Goal: Navigation & Orientation: Find specific page/section

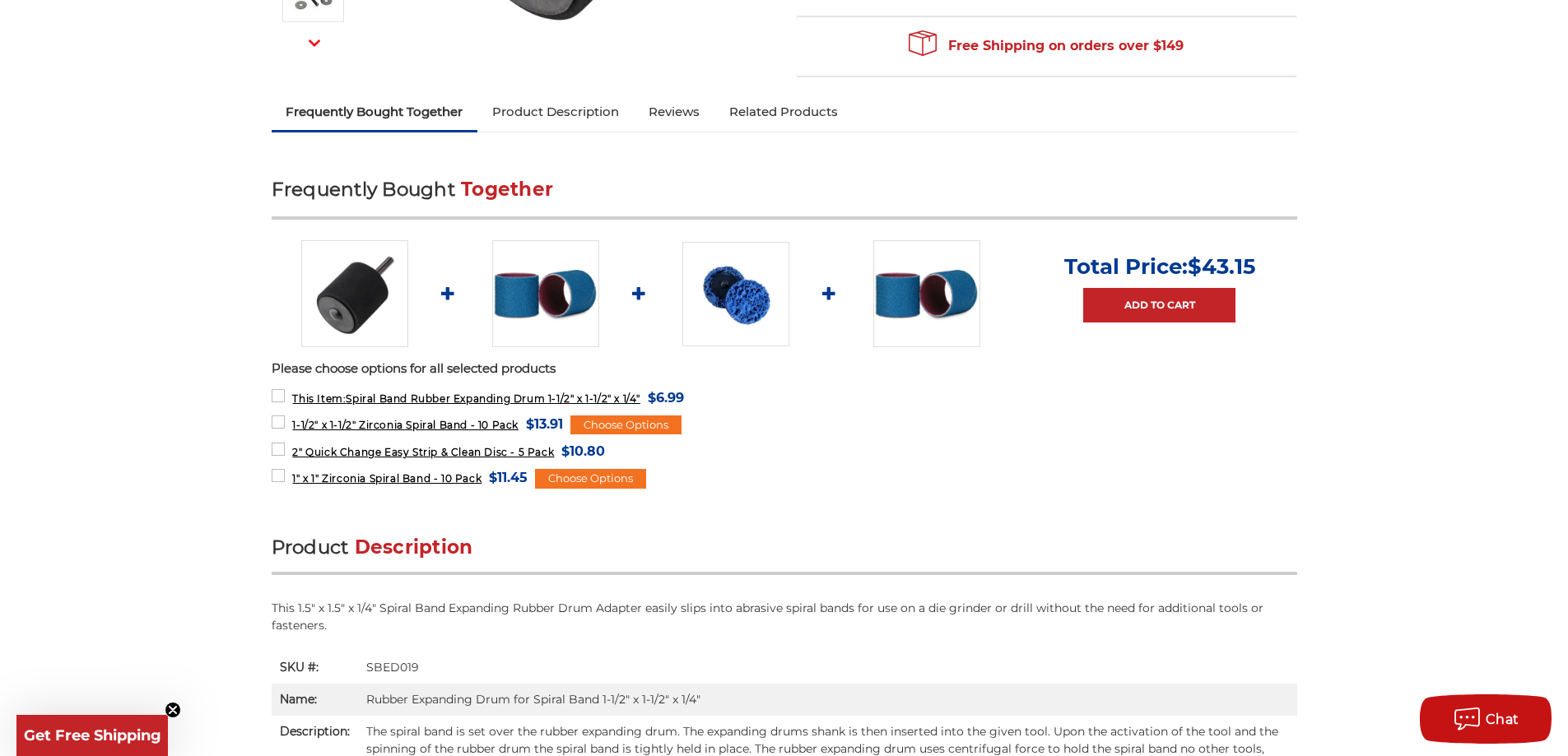
scroll to position [494, 0]
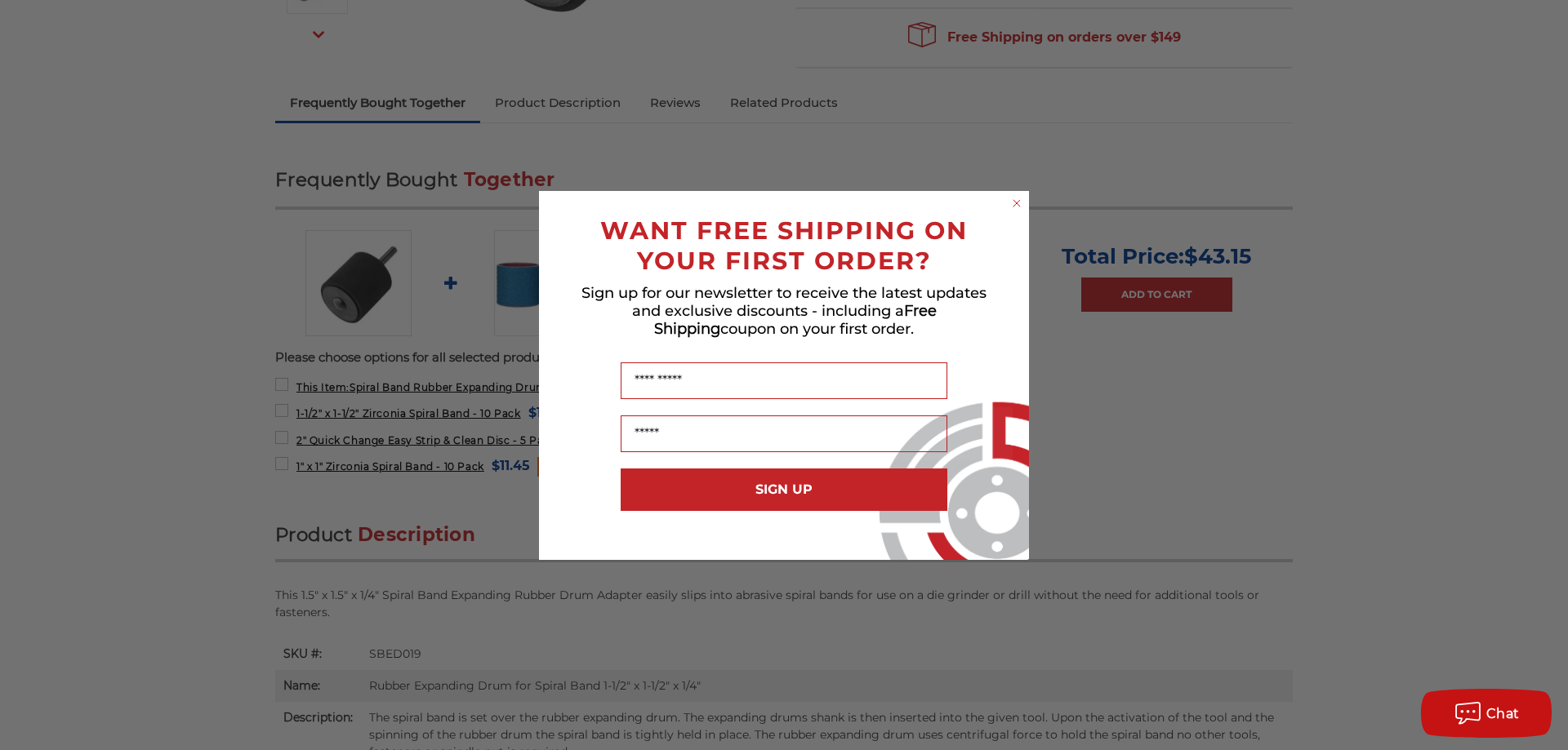
click at [1016, 209] on circle "Close dialog" at bounding box center [1017, 203] width 16 height 16
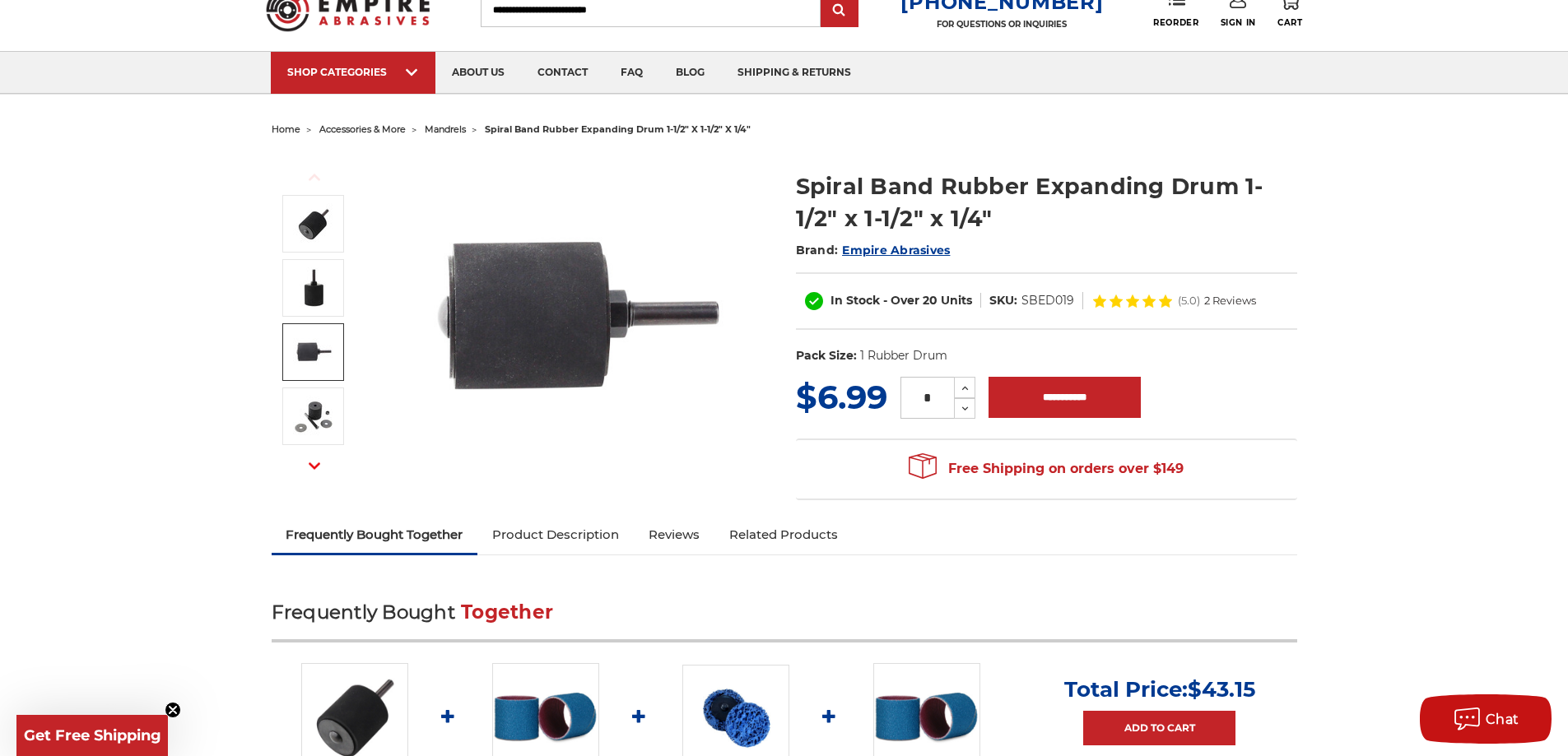
scroll to position [0, 0]
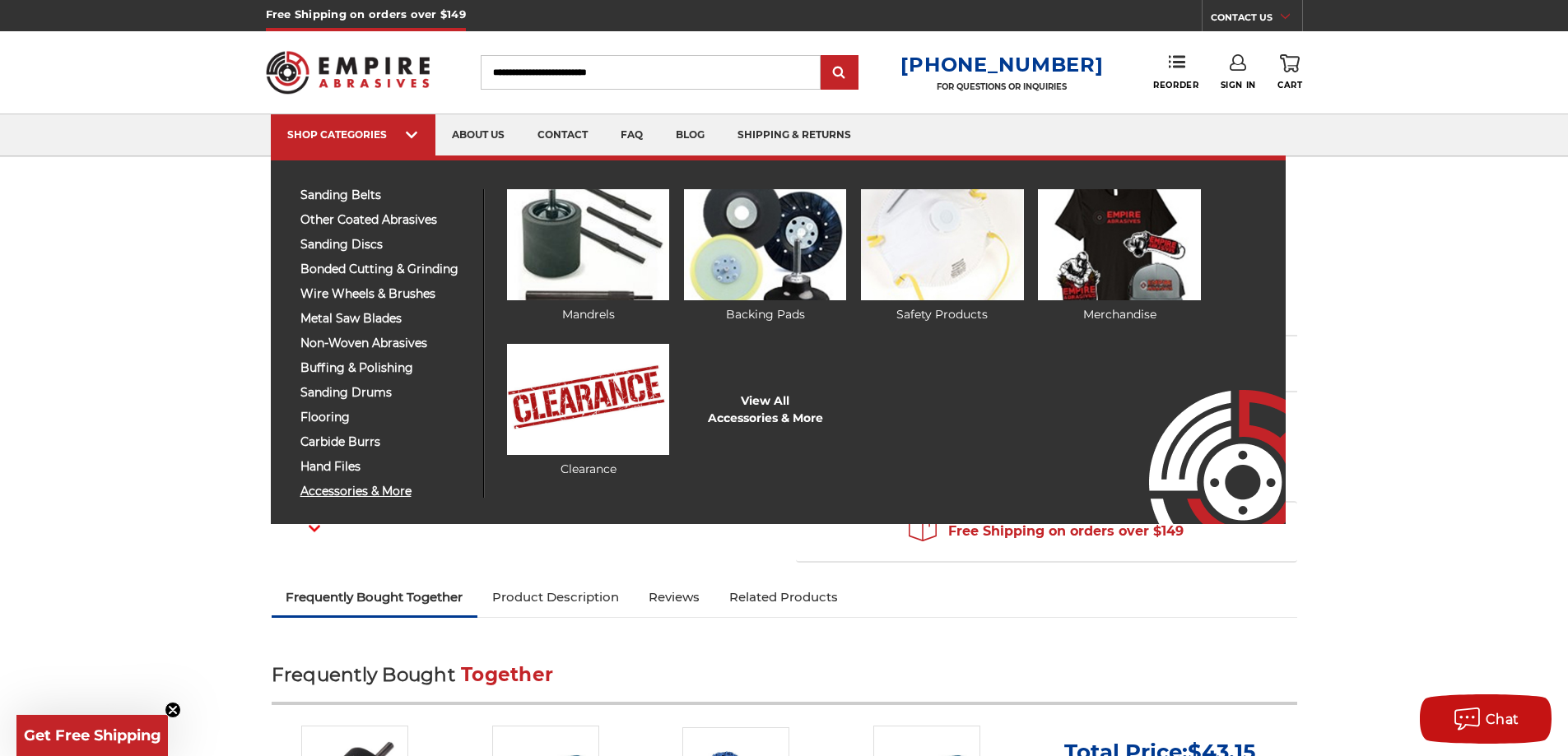
click at [340, 491] on span "accessories & more" at bounding box center [386, 492] width 171 height 12
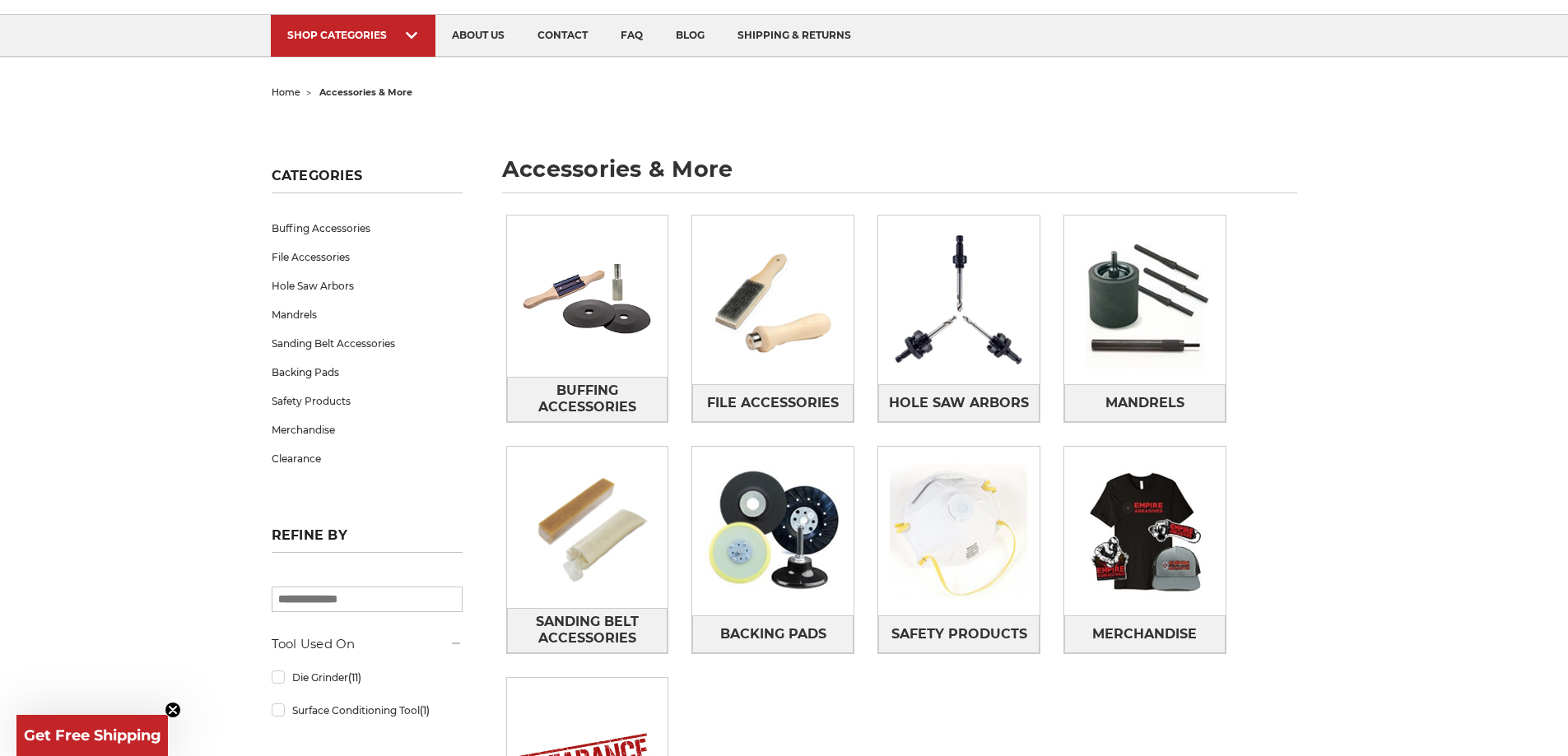
scroll to position [165, 0]
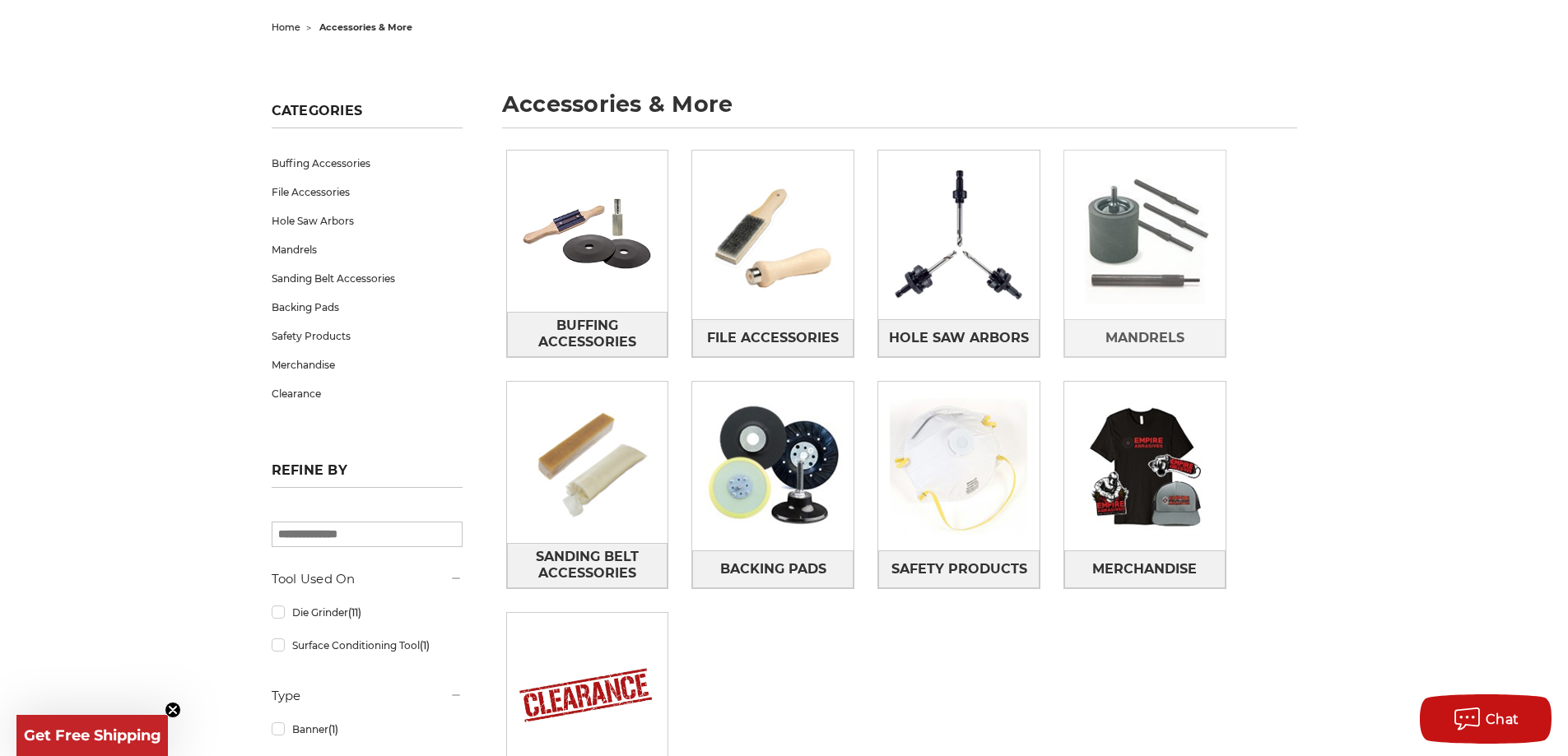
click at [1131, 253] on img at bounding box center [1145, 235] width 161 height 161
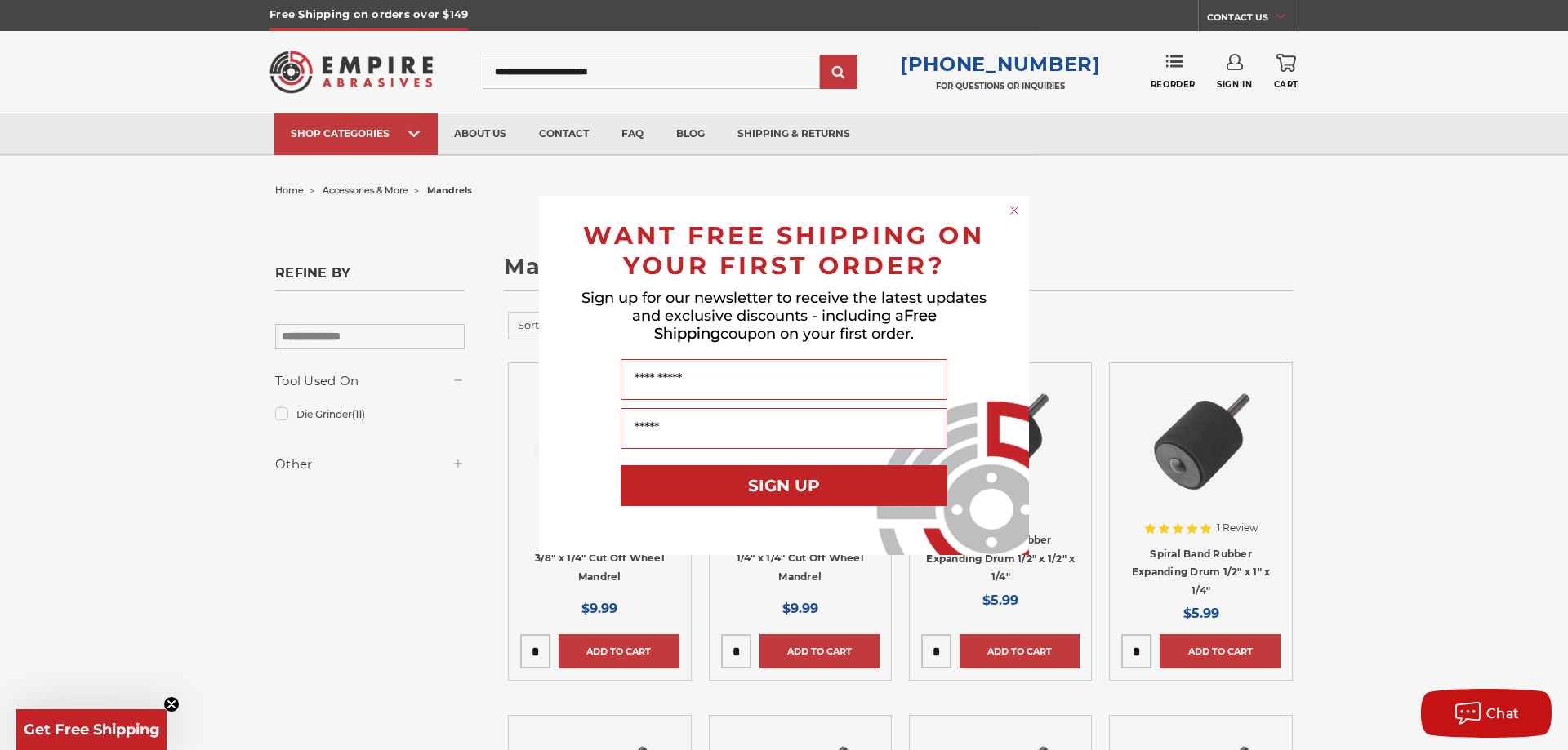
click at [1014, 214] on circle "Close dialog" at bounding box center [1015, 210] width 16 height 16
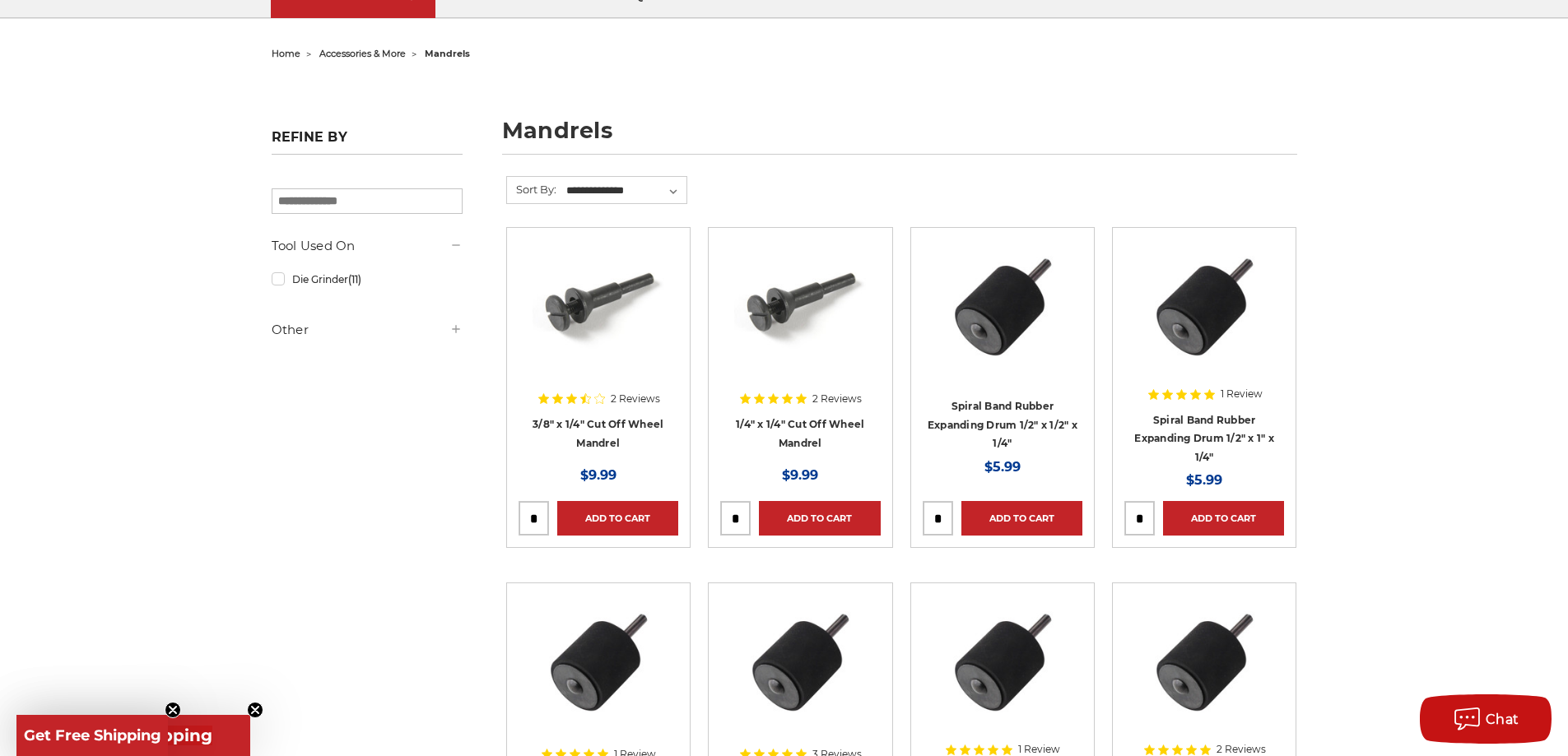
scroll to position [165, 0]
